Goal: Task Accomplishment & Management: Manage account settings

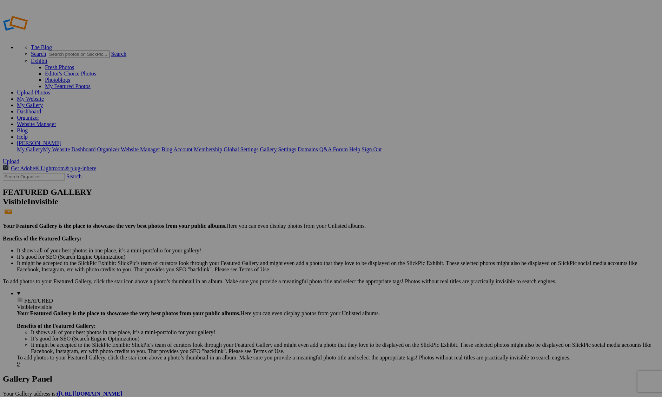
type input "Macro & Proxi"
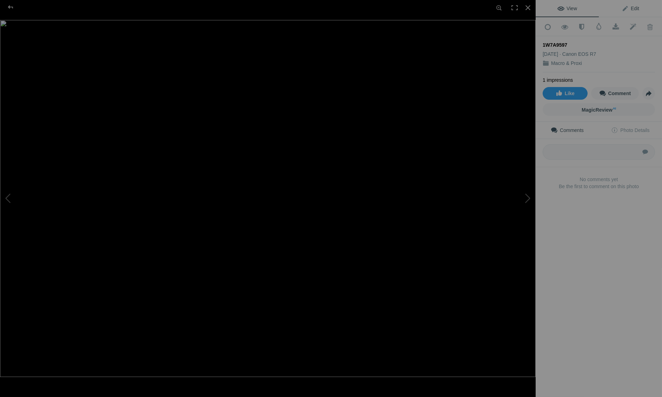
click at [636, 4] on link "Edit" at bounding box center [630, 8] width 63 height 17
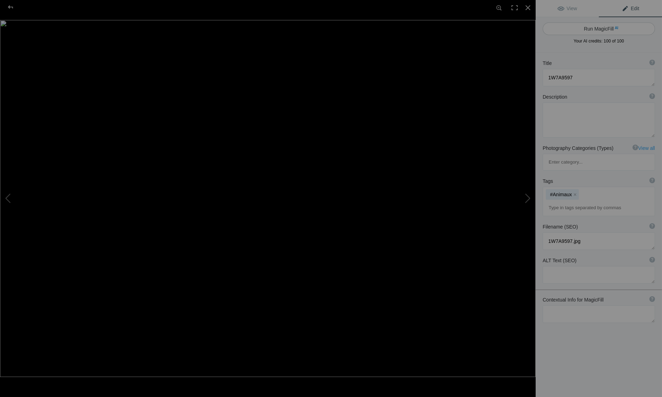
click at [604, 28] on button "Run MagicFill AI" at bounding box center [599, 28] width 112 height 13
type textarea "White Spider Preying on Fly Among Delicate White Flowers"
type textarea "This captivating macro photograph showcases a white spider skillfully capturing…"
type textarea "white-spider-preying-on-fly.jpg"
type textarea "A white spider preying on a fly among delicate white flowers, showcasing the in…"
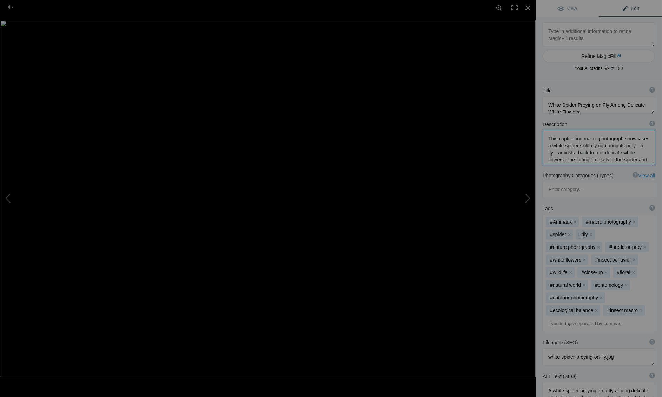
click at [562, 160] on textarea at bounding box center [599, 147] width 112 height 35
click at [567, 9] on span "View" at bounding box center [567, 9] width 20 height 6
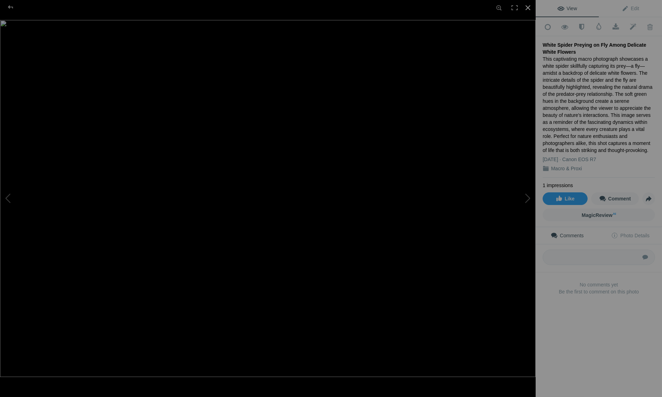
click at [529, 9] on div at bounding box center [527, 7] width 15 height 15
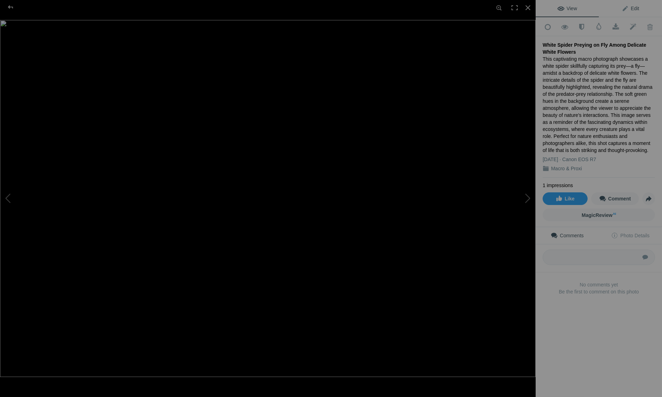
click at [642, 11] on link "Edit" at bounding box center [630, 8] width 63 height 17
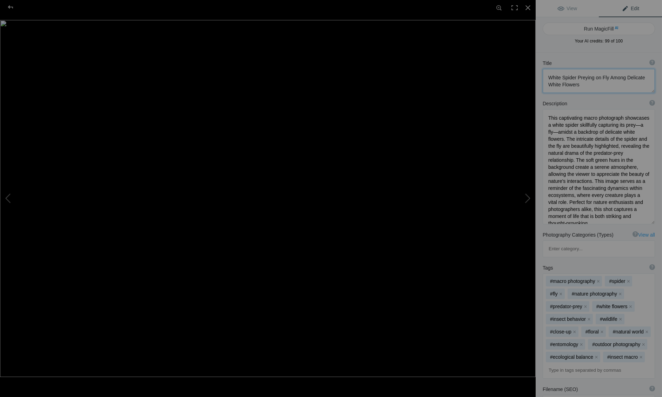
drag, startPoint x: 590, startPoint y: 84, endPoint x: 547, endPoint y: 78, distance: 43.3
click at [547, 78] on textarea at bounding box center [599, 81] width 112 height 24
click at [530, 9] on div at bounding box center [527, 7] width 15 height 15
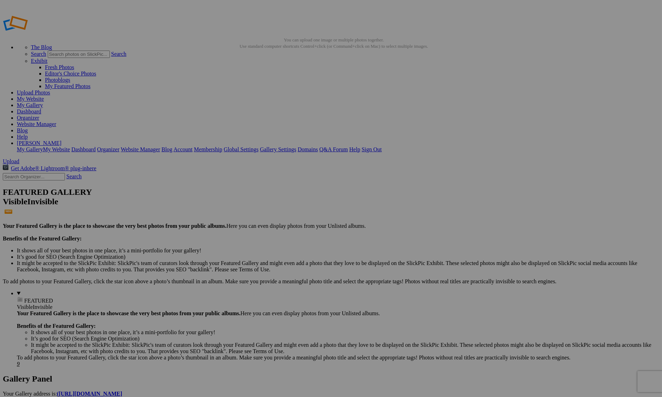
paste input "White Spider Preying on Fly Among Delicate White Flowers"
type input "White Spider Preying on Fly Among Delicate White Flowers"
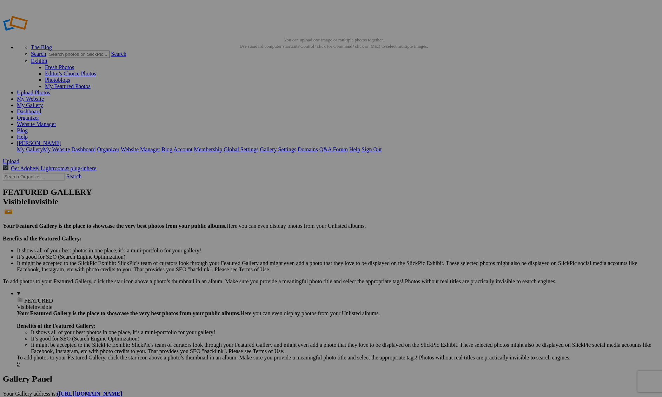
click at [39, 115] on link "Organizer" at bounding box center [28, 118] width 22 height 6
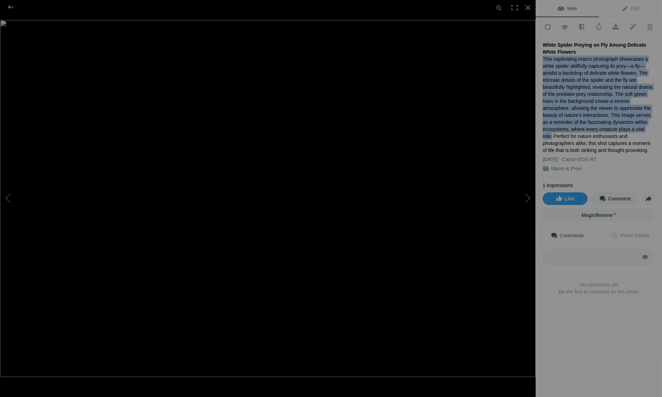
drag, startPoint x: 576, startPoint y: 127, endPoint x: 544, endPoint y: 59, distance: 75.4
click at [544, 59] on div "This captivating macro photograph showcases a white spider skillfully capturing…" at bounding box center [599, 104] width 112 height 98
copy div "This captivating macro photograph showcases a white spider skillfully capturing…"
